Goal: Communication & Community: Answer question/provide support

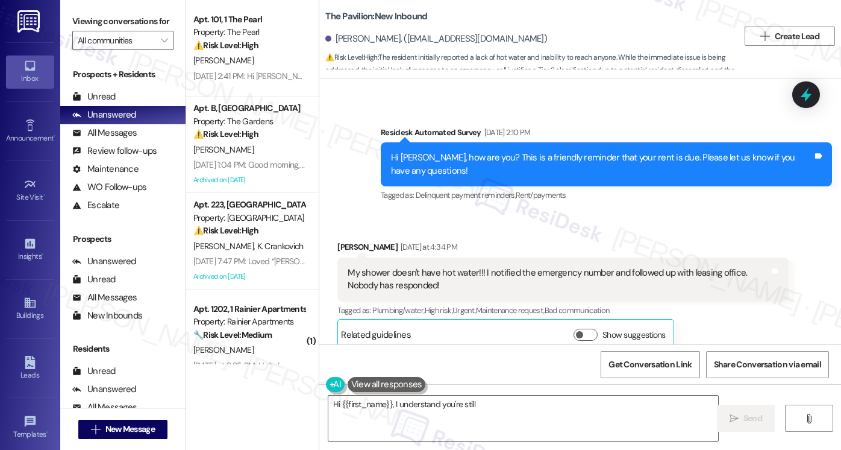
scroll to position [2453, 0]
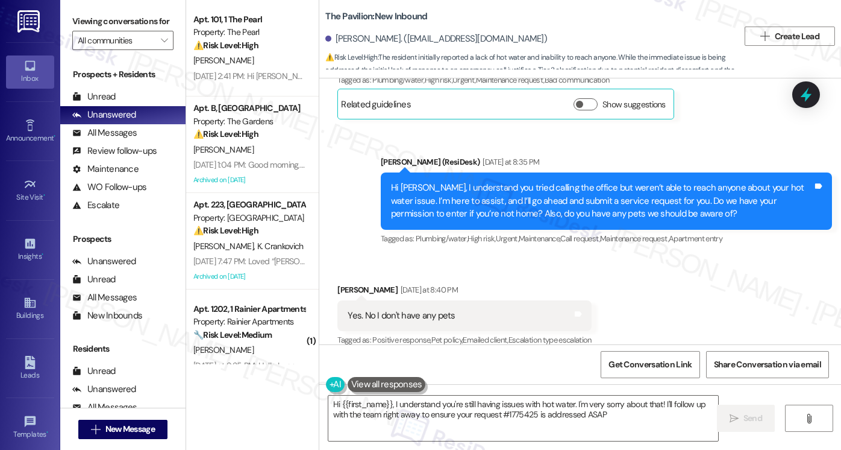
type textarea "Hi {{first_name}}, I understand you're still having issues with hot water. I'm …"
click at [497, 198] on div "Hi [PERSON_NAME], I understand you tried calling the office but weren’t able to…" at bounding box center [602, 200] width 422 height 39
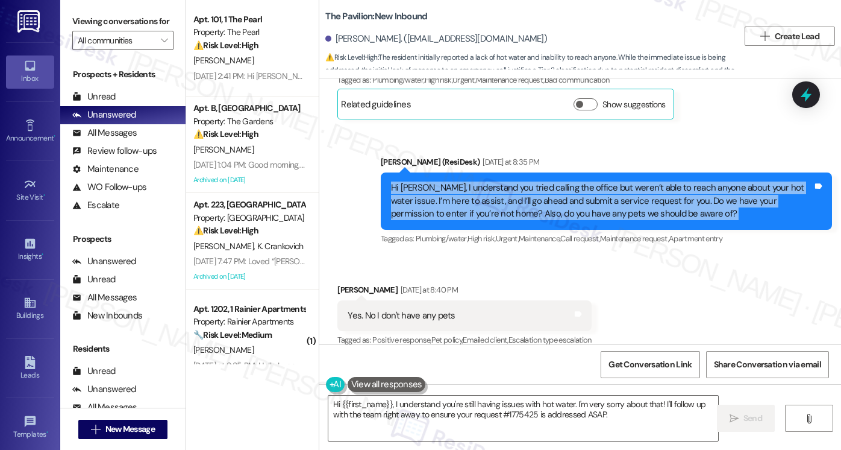
click at [497, 198] on div "Hi [PERSON_NAME], I understand you tried calling the office but weren’t able to…" at bounding box center [602, 200] width 422 height 39
click at [545, 182] on div "Hi [PERSON_NAME], I understand you tried calling the office but weren’t able to…" at bounding box center [602, 200] width 422 height 39
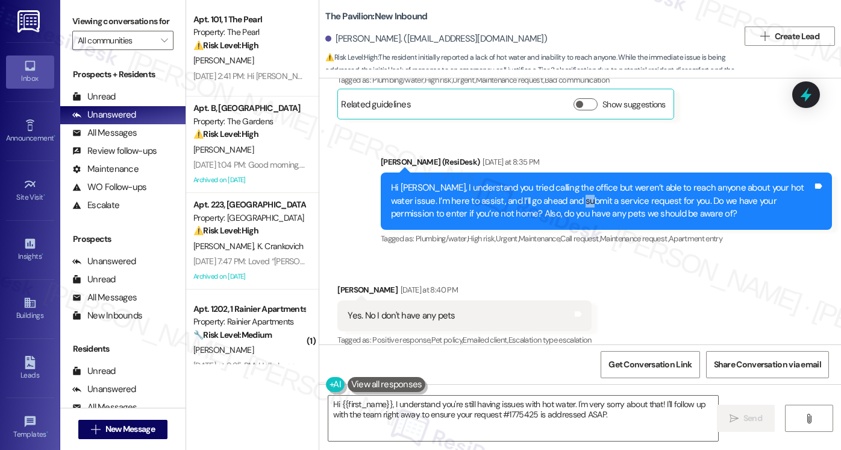
click at [545, 182] on div "Hi [PERSON_NAME], I understand you tried calling the office but weren’t able to…" at bounding box center [602, 200] width 422 height 39
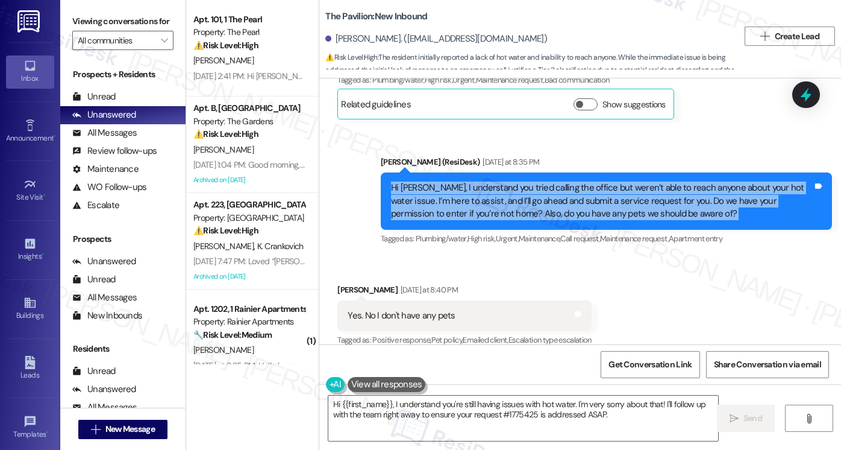
click at [545, 182] on div "Hi [PERSON_NAME], I understand you tried calling the office but weren’t able to…" at bounding box center [602, 200] width 422 height 39
click at [566, 181] on div "Hi [PERSON_NAME], I understand you tried calling the office but weren’t able to…" at bounding box center [602, 200] width 422 height 39
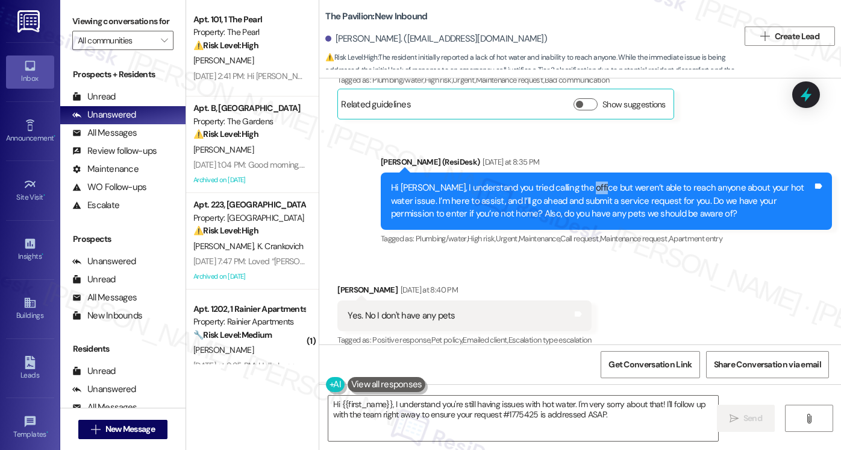
click at [566, 181] on div "Hi [PERSON_NAME], I understand you tried calling the office but weren’t able to…" at bounding box center [602, 200] width 422 height 39
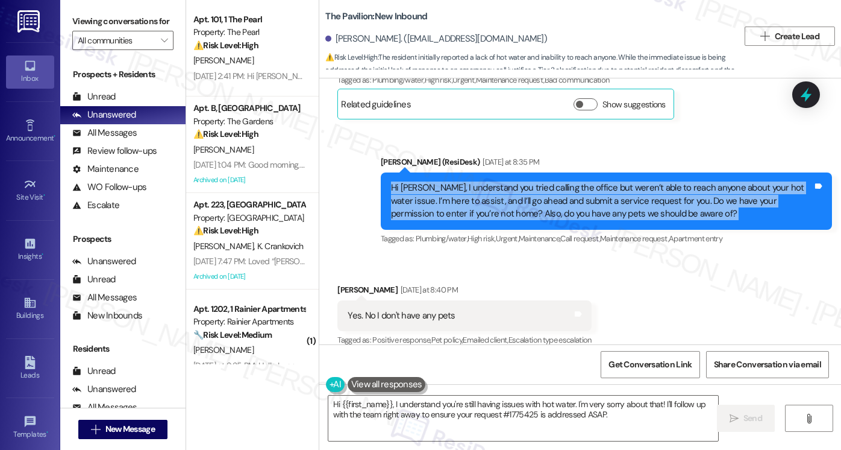
click at [566, 181] on div "Hi [PERSON_NAME], I understand you tried calling the office but weren’t able to…" at bounding box center [602, 200] width 422 height 39
click at [518, 182] on div "Hi [PERSON_NAME], I understand you tried calling the office but weren’t able to…" at bounding box center [602, 200] width 422 height 39
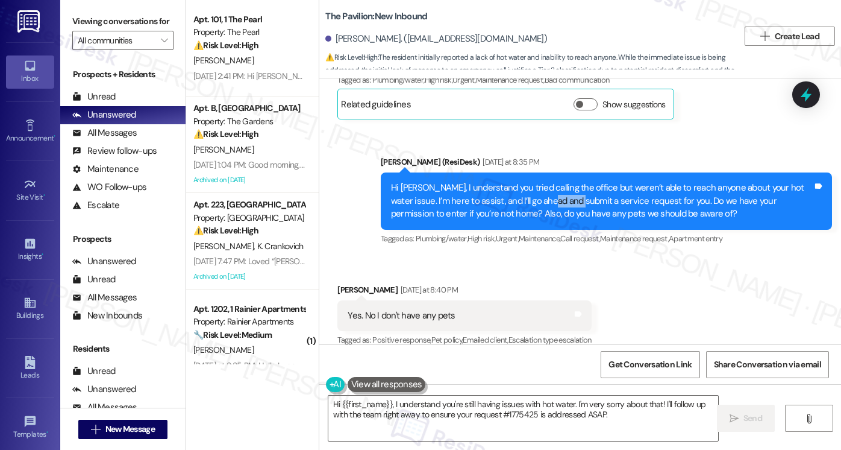
click at [518, 182] on div "Hi [PERSON_NAME], I understand you tried calling the office but weren’t able to…" at bounding box center [602, 200] width 422 height 39
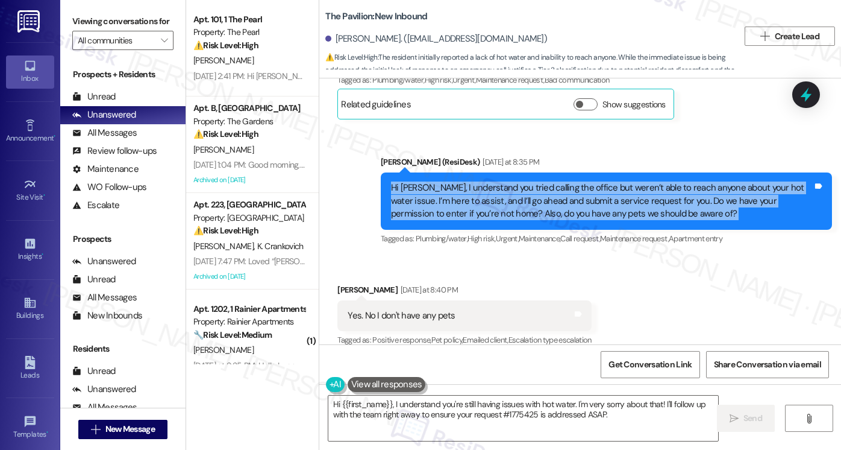
click at [517, 183] on div "Hi [PERSON_NAME], I understand you tried calling the office but weren’t able to…" at bounding box center [602, 200] width 422 height 39
click at [622, 181] on div "Hi [PERSON_NAME], I understand you tried calling the office but weren’t able to…" at bounding box center [602, 200] width 422 height 39
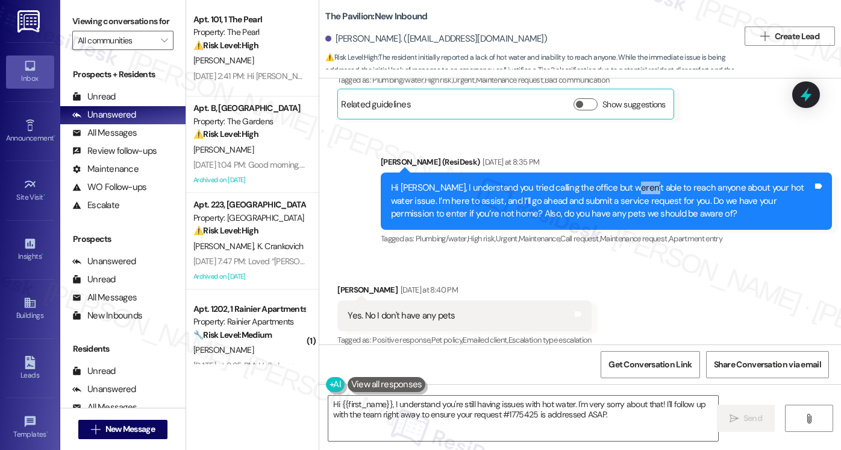
click at [622, 181] on div "Hi [PERSON_NAME], I understand you tried calling the office but weren’t able to…" at bounding box center [602, 200] width 422 height 39
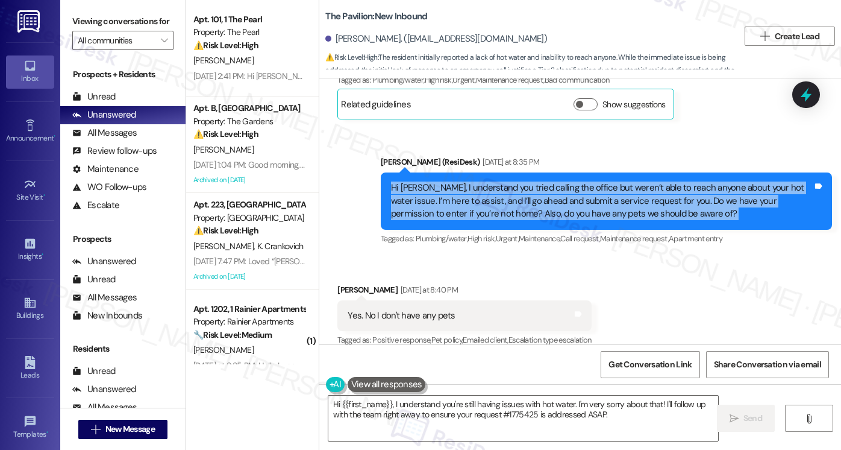
click at [622, 181] on div "Hi [PERSON_NAME], I understand you tried calling the office but weren’t able to…" at bounding box center [602, 200] width 422 height 39
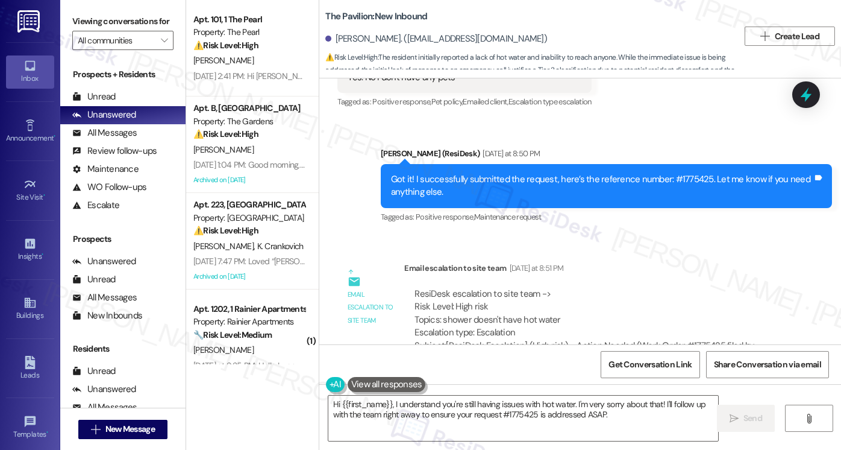
scroll to position [2815, 0]
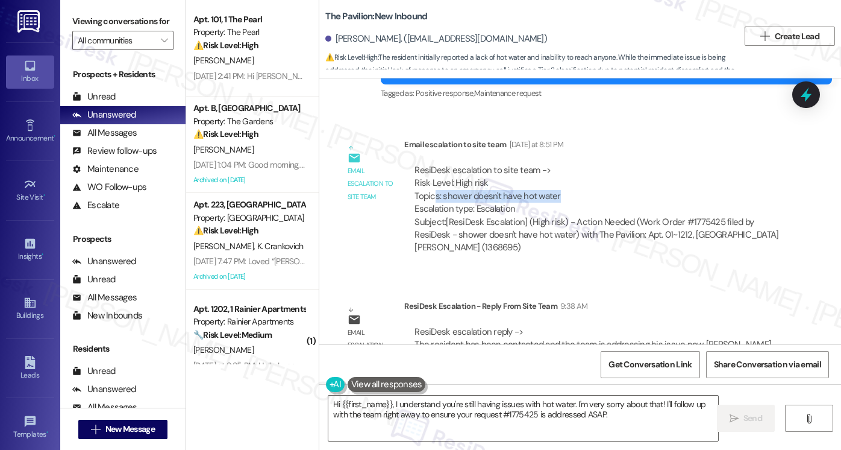
drag, startPoint x: 431, startPoint y: 179, endPoint x: 565, endPoint y: 180, distance: 133.8
click at [565, 180] on div "ResiDesk escalation to site team -> Risk Level: High risk Topics: shower doesn'…" at bounding box center [597, 190] width 364 height 52
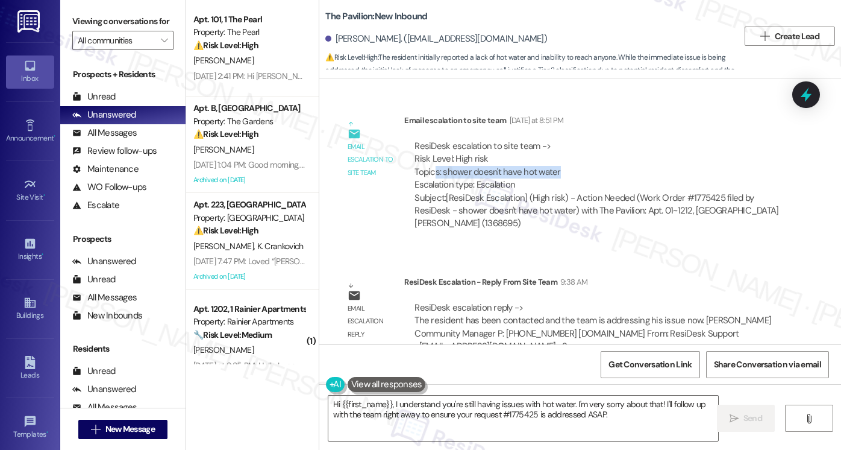
scroll to position [2852, 0]
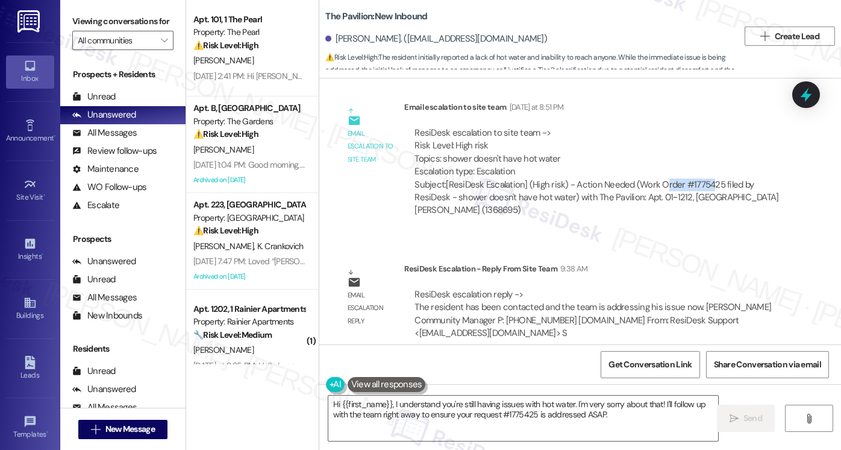
drag, startPoint x: 655, startPoint y: 175, endPoint x: 681, endPoint y: 178, distance: 26.1
click at [704, 178] on div "Subject: [ResiDesk Escalation] (High risk) - Action Needed (Work Order #1775425…" at bounding box center [597, 197] width 364 height 39
drag, startPoint x: 536, startPoint y: 186, endPoint x: 455, endPoint y: 184, distance: 80.8
click at [455, 184] on div "Subject: [ResiDesk Escalation] (High risk) - Action Needed (Work Order #1775425…" at bounding box center [597, 197] width 364 height 39
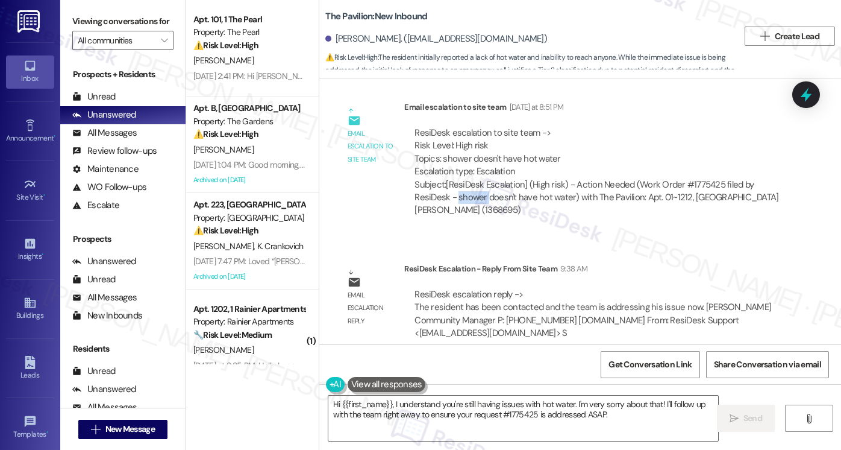
click at [455, 184] on div "Subject: [ResiDesk Escalation] (High risk) - Action Needed (Work Order #1775425…" at bounding box center [597, 197] width 364 height 39
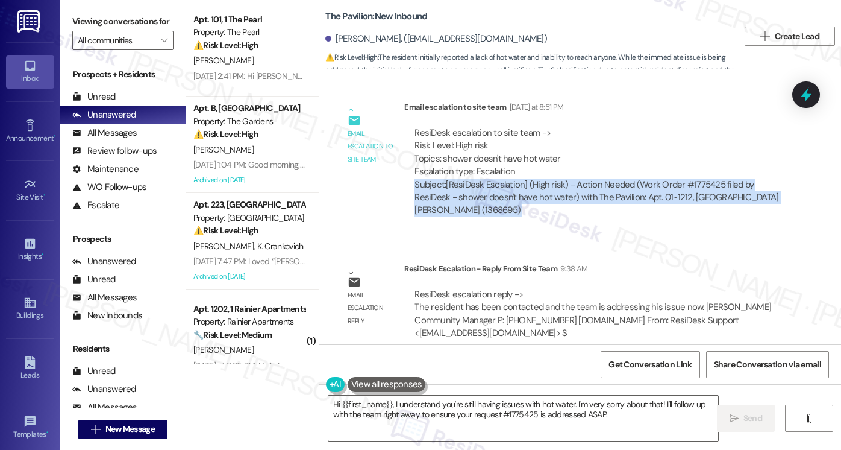
click at [455, 184] on div "Subject: [ResiDesk Escalation] (High risk) - Action Needed (Work Order #1775425…" at bounding box center [597, 197] width 364 height 39
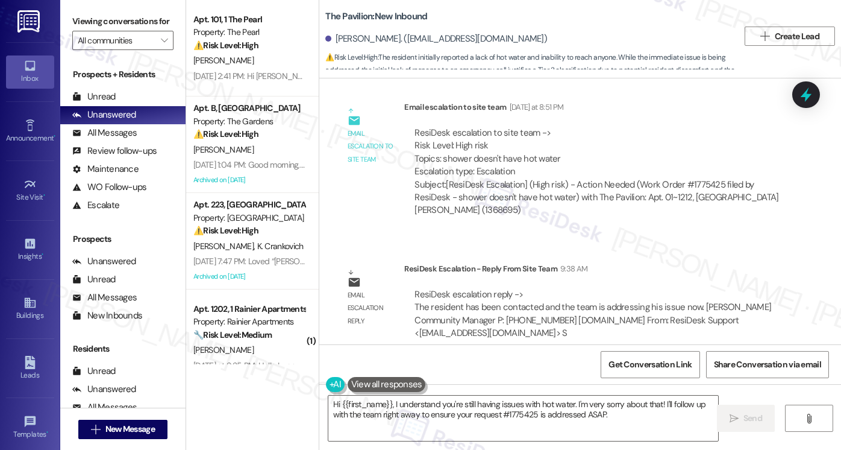
click at [499, 303] on div "ResiDesk escalation reply -> The resident has been contacted and the team is ad…" at bounding box center [593, 313] width 357 height 51
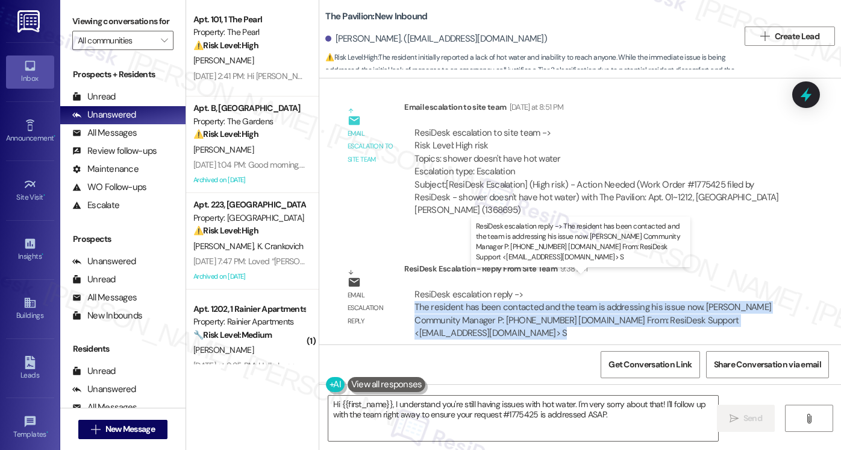
click at [499, 303] on div "ResiDesk escalation reply -> The resident has been contacted and the team is ad…" at bounding box center [593, 313] width 357 height 51
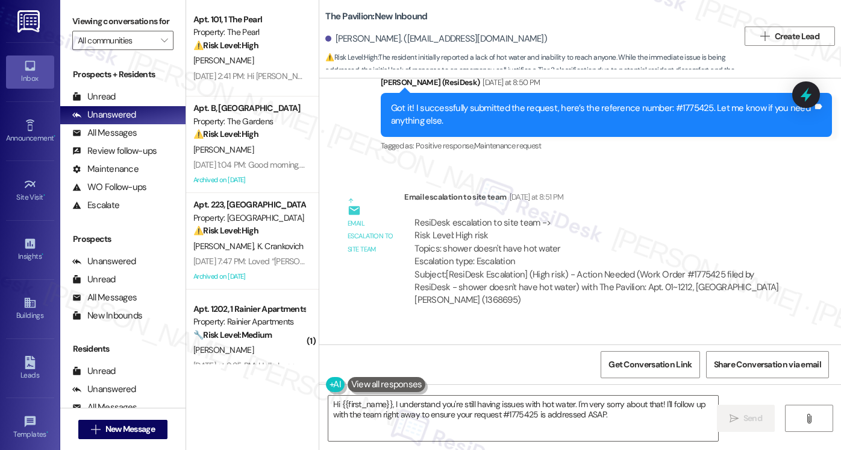
scroll to position [2611, 0]
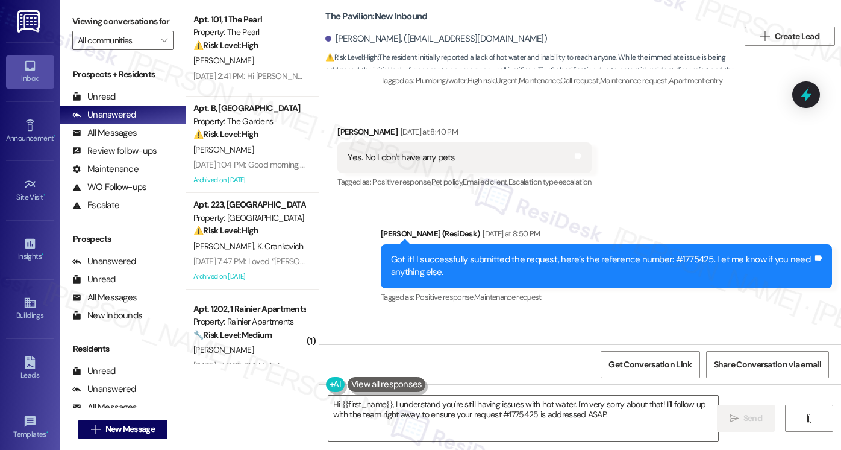
click at [419, 151] on div "Yes. No I don't have any pets" at bounding box center [401, 157] width 107 height 13
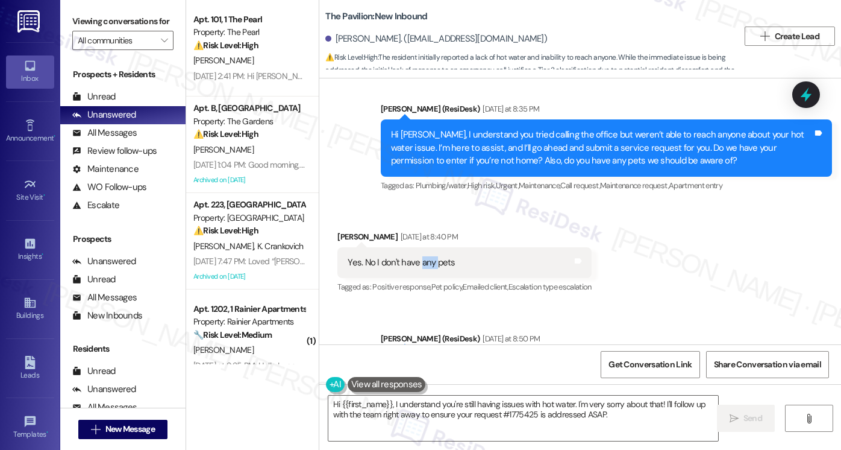
scroll to position [2430, 0]
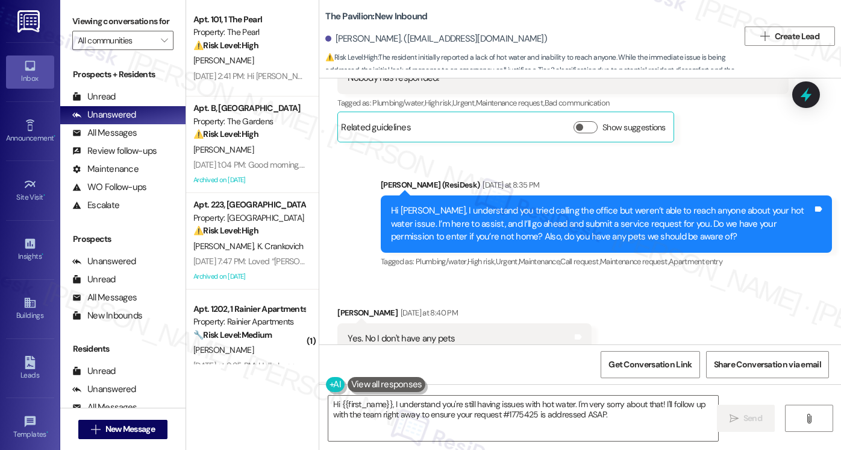
click at [443, 204] on div "Hi [PERSON_NAME], I understand you tried calling the office but weren’t able to…" at bounding box center [602, 223] width 422 height 39
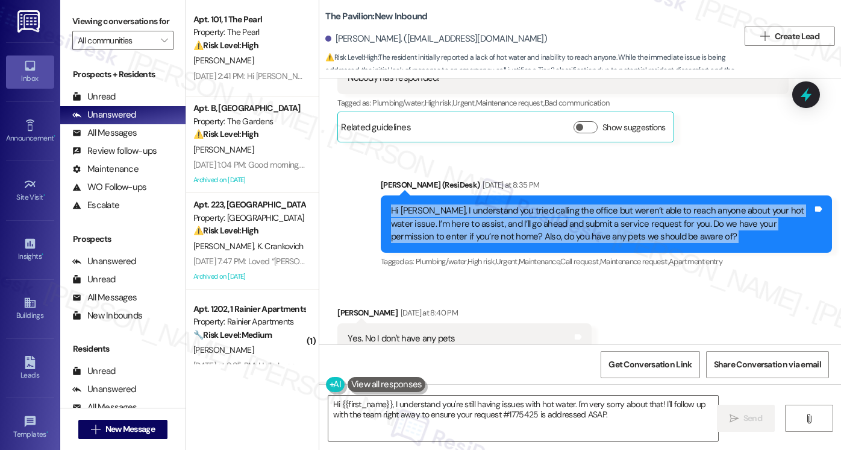
click at [443, 204] on div "Hi [PERSON_NAME], I understand you tried calling the office but weren’t able to…" at bounding box center [602, 223] width 422 height 39
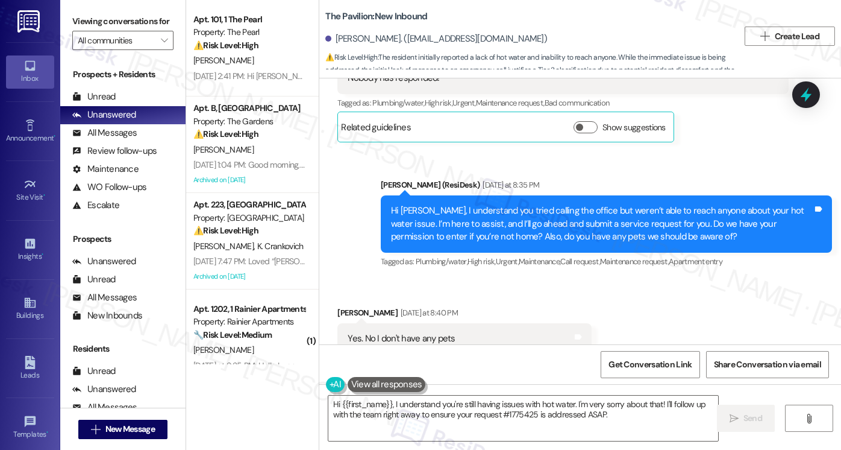
scroll to position [2249, 0]
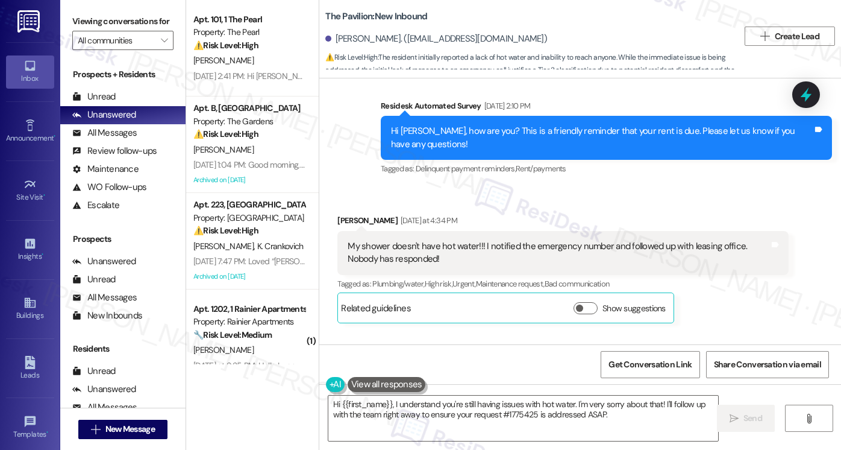
click at [372, 231] on div "My shower doesn't have hot water!!! I notified the emergency number and followe…" at bounding box center [563, 253] width 451 height 44
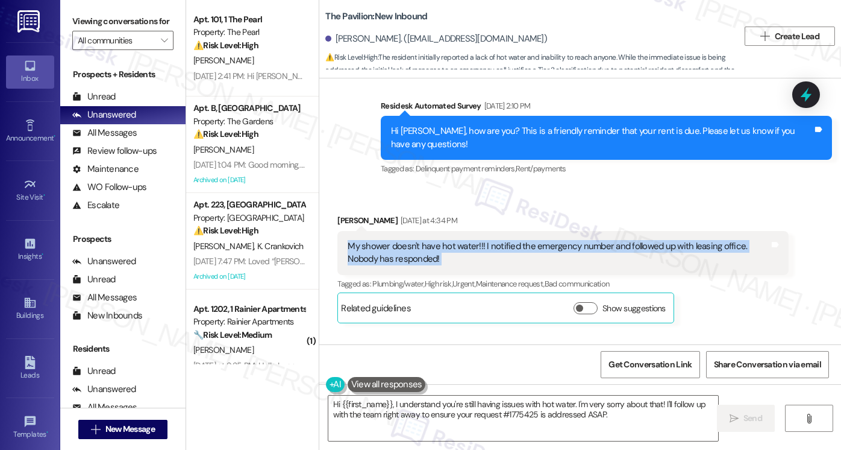
click at [372, 231] on div "My shower doesn't have hot water!!! I notified the emergency number and followe…" at bounding box center [563, 253] width 451 height 44
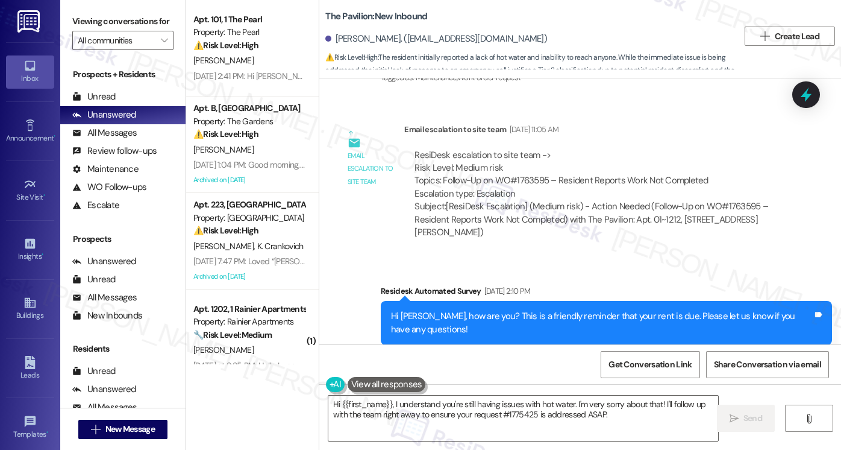
scroll to position [2008, 0]
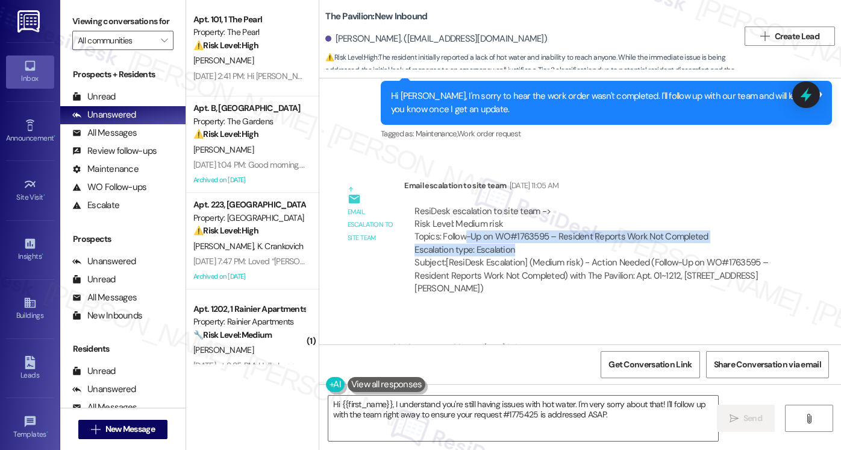
drag, startPoint x: 462, startPoint y: 223, endPoint x: 683, endPoint y: 232, distance: 222.0
click at [683, 232] on div "ResiDesk escalation to site team -> Risk Level: Medium risk Topics: Follow-Up o…" at bounding box center [597, 231] width 364 height 52
click at [698, 227] on div "ResiDesk escalation to site team -> Risk Level: Medium risk Topics: Follow-Up o…" at bounding box center [597, 231] width 364 height 52
drag, startPoint x: 699, startPoint y: 227, endPoint x: 479, endPoint y: 221, distance: 220.7
click at [479, 221] on div "ResiDesk escalation to site team -> Risk Level: Medium risk Topics: Follow-Up o…" at bounding box center [597, 231] width 364 height 52
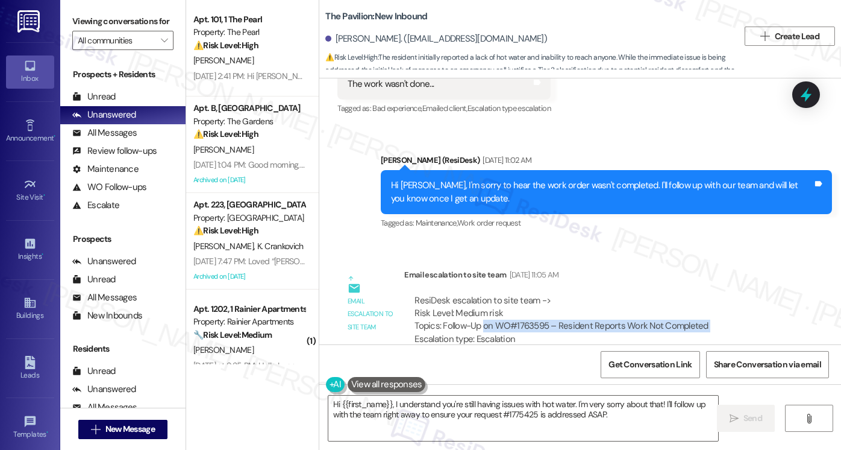
scroll to position [1827, 0]
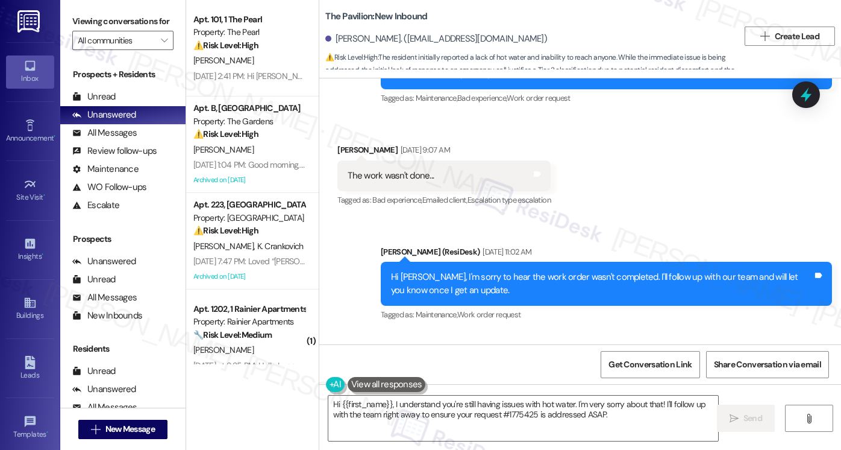
click at [451, 262] on div "Hi [PERSON_NAME], I'm sorry to hear the work order wasn't completed. I'll follo…" at bounding box center [606, 284] width 451 height 44
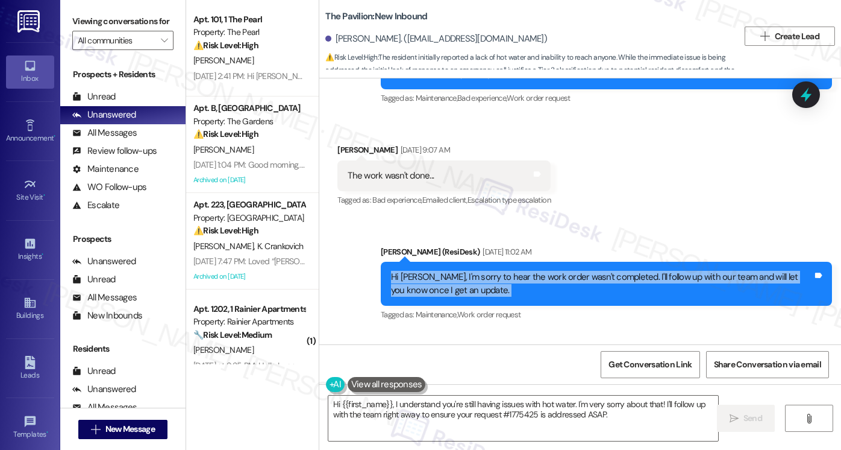
click at [451, 262] on div "Hi [PERSON_NAME], I'm sorry to hear the work order wasn't completed. I'll follo…" at bounding box center [606, 284] width 451 height 44
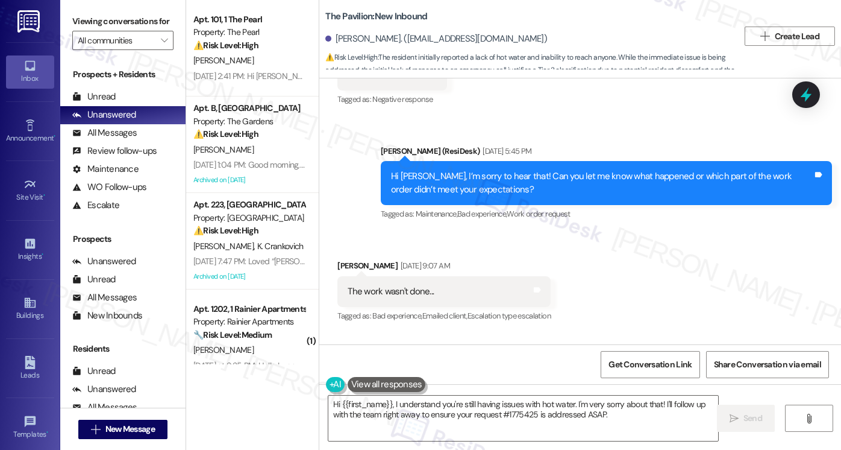
scroll to position [1707, 0]
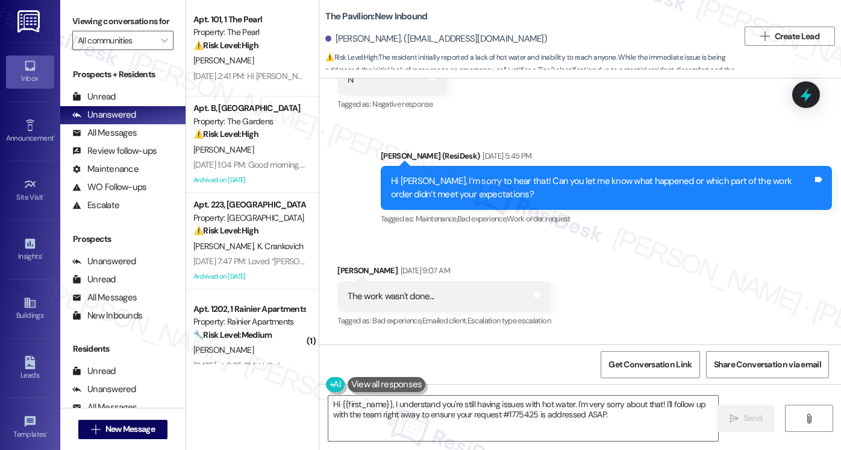
click at [438, 175] on div "Hi [PERSON_NAME], I’m sorry to hear that! Can you let me know what happened or …" at bounding box center [602, 188] width 422 height 26
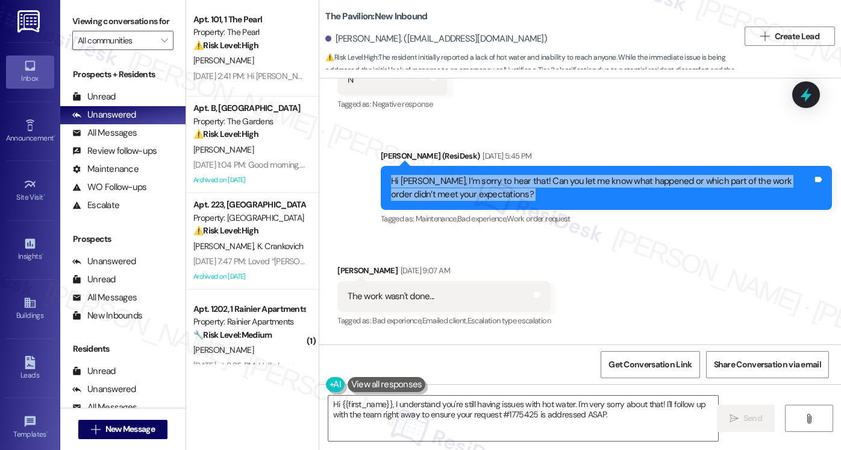
click at [438, 175] on div "Hi [PERSON_NAME], I’m sorry to hear that! Can you let me know what happened or …" at bounding box center [602, 188] width 422 height 26
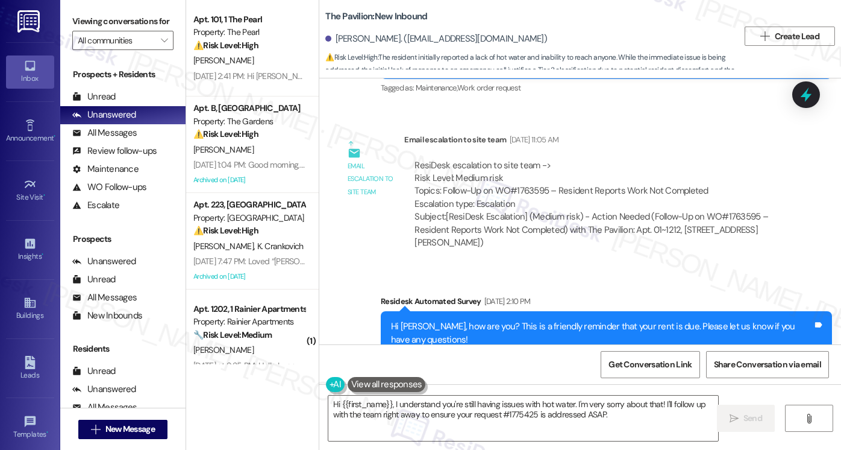
scroll to position [2008, 0]
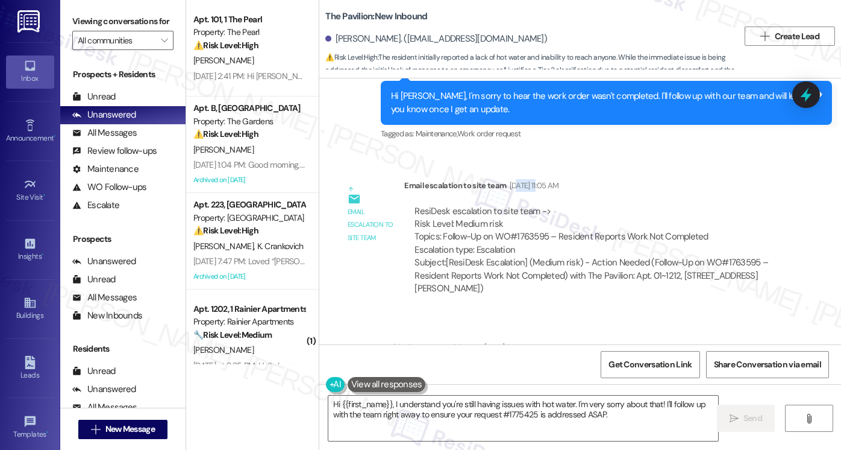
drag, startPoint x: 511, startPoint y: 167, endPoint x: 504, endPoint y: 195, distance: 28.7
click at [536, 179] on div "[DATE] 11:05 AM" at bounding box center [533, 185] width 52 height 13
drag, startPoint x: 473, startPoint y: 225, endPoint x: 570, endPoint y: 228, distance: 97.1
click at [568, 228] on div "ResiDesk escalation to site team -> Risk Level: Medium risk Topics: Follow-Up o…" at bounding box center [597, 231] width 364 height 52
click at [570, 228] on div "ResiDesk escalation to site team -> Risk Level: Medium risk Topics: Follow-Up o…" at bounding box center [597, 231] width 364 height 52
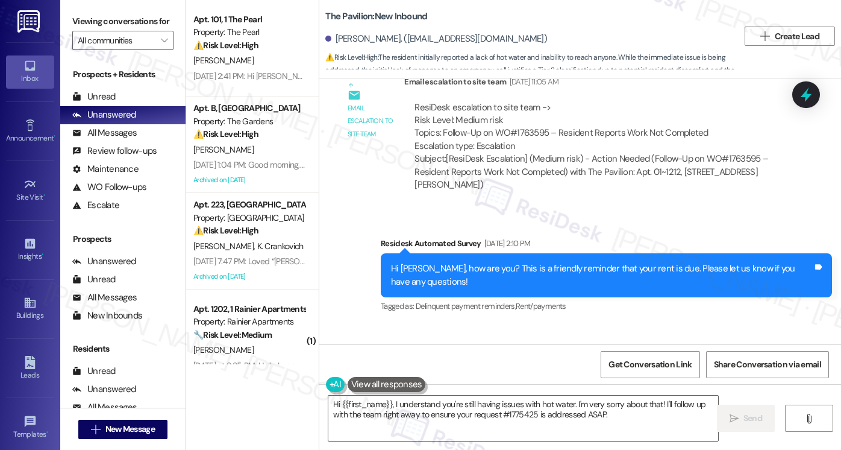
scroll to position [2189, 0]
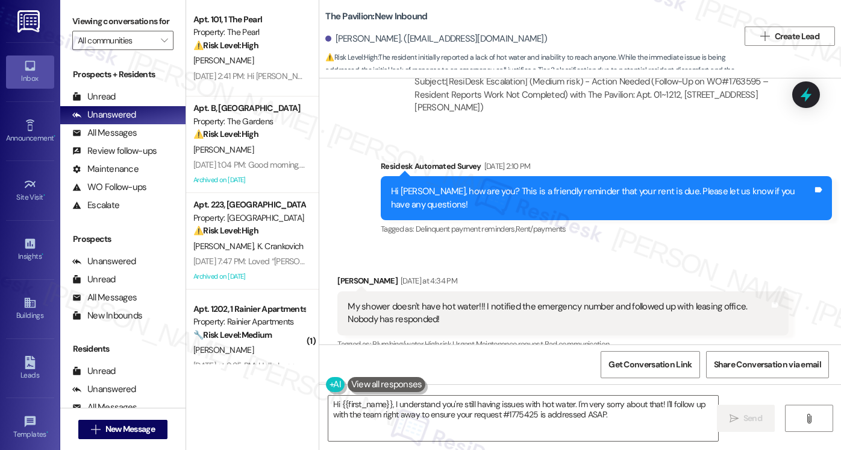
click at [434, 185] on div "Hi [PERSON_NAME], how are you? This is a friendly reminder that your rent is du…" at bounding box center [602, 198] width 422 height 26
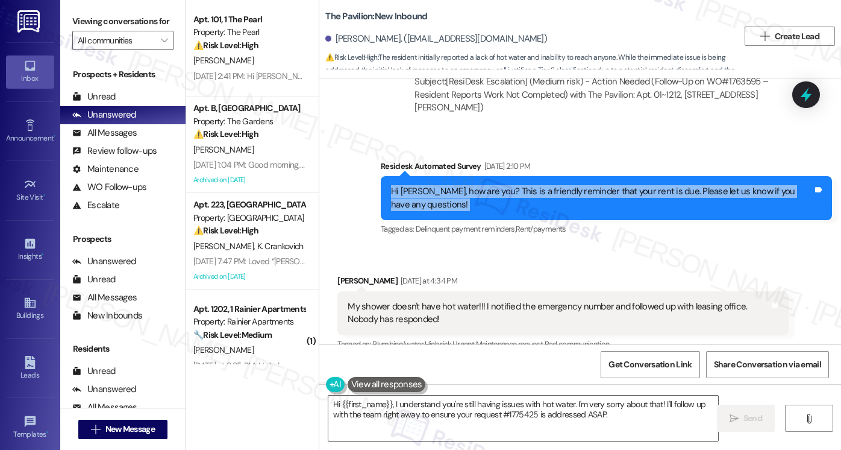
click at [434, 185] on div "Hi [PERSON_NAME], how are you? This is a friendly reminder that your rent is du…" at bounding box center [602, 198] width 422 height 26
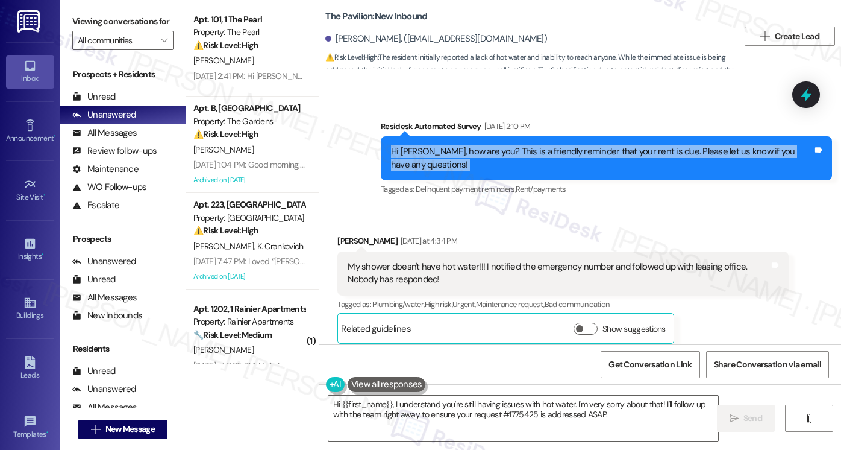
scroll to position [2309, 0]
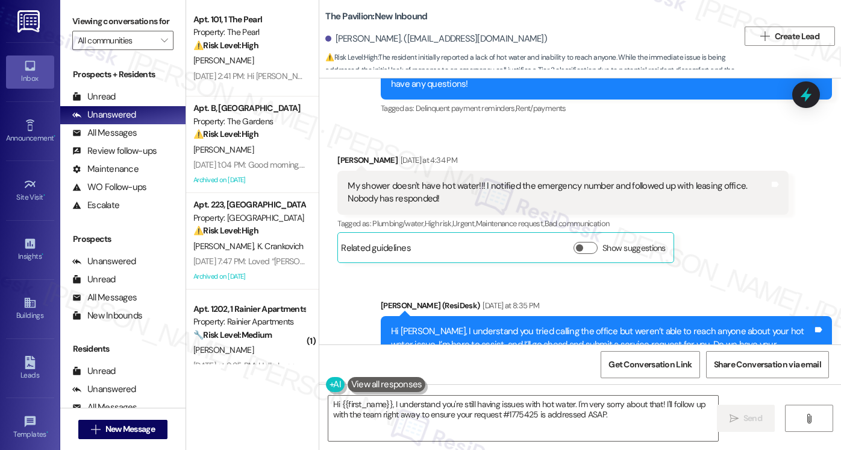
click at [418, 183] on div "My shower doesn't have hot water!!! I notified the emergency number and followe…" at bounding box center [559, 193] width 422 height 26
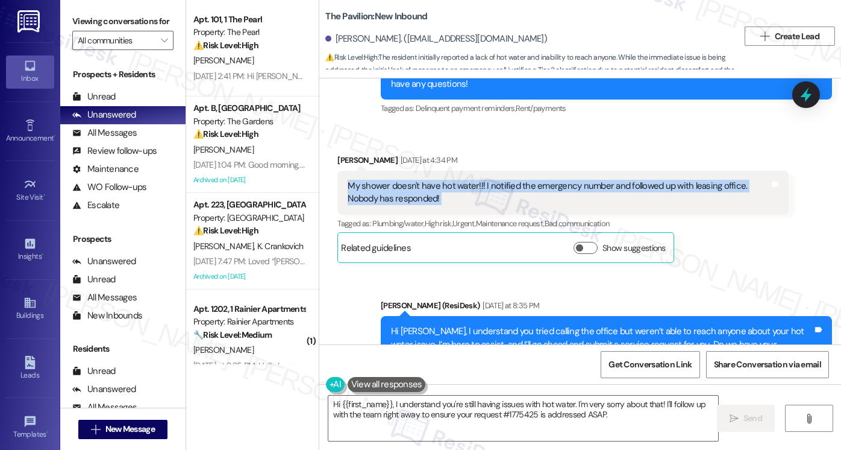
click at [418, 183] on div "My shower doesn't have hot water!!! I notified the emergency number and followe…" at bounding box center [559, 193] width 422 height 26
